Goal: Book appointment/travel/reservation

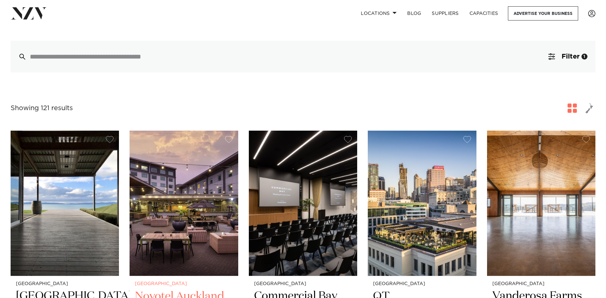
click at [169, 199] on img at bounding box center [184, 203] width 108 height 145
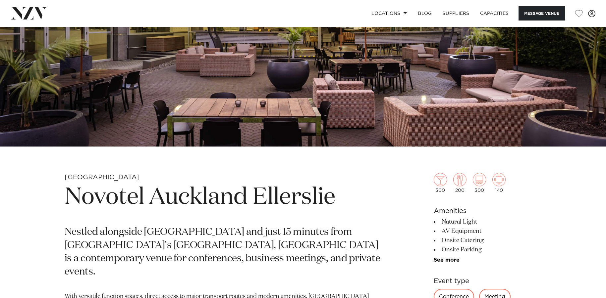
scroll to position [166, 0]
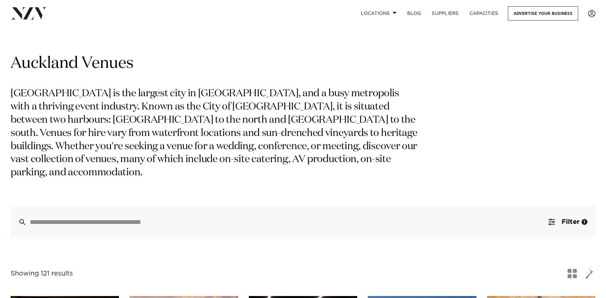
scroll to position [166, 0]
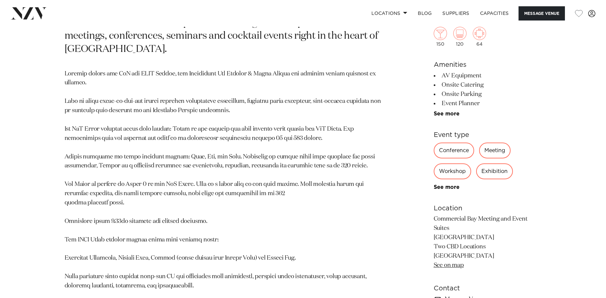
scroll to position [232, 0]
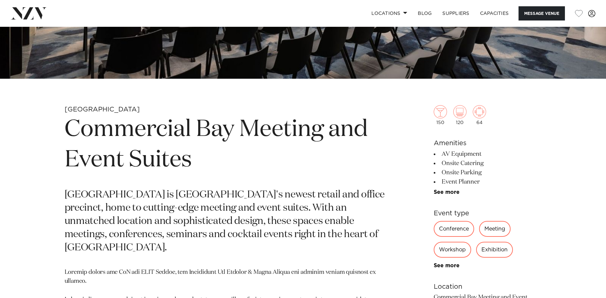
click at [175, 137] on h1 "Commercial Bay Meeting and Event Suites" at bounding box center [226, 145] width 322 height 61
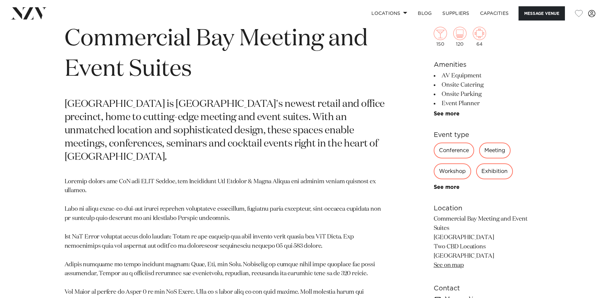
scroll to position [431, 0]
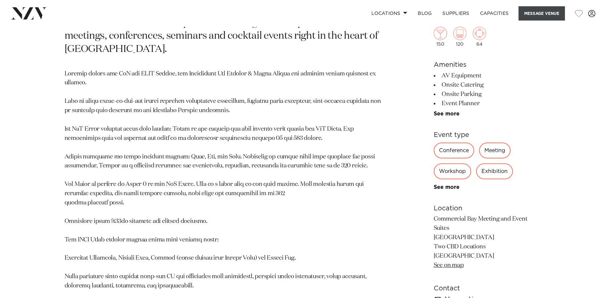
click at [531, 10] on button "Message Venue" at bounding box center [541, 13] width 46 height 14
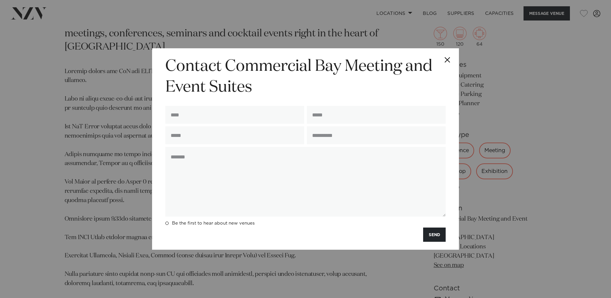
click at [446, 57] on button "Close" at bounding box center [447, 59] width 23 height 23
